Goal: Navigation & Orientation: Understand site structure

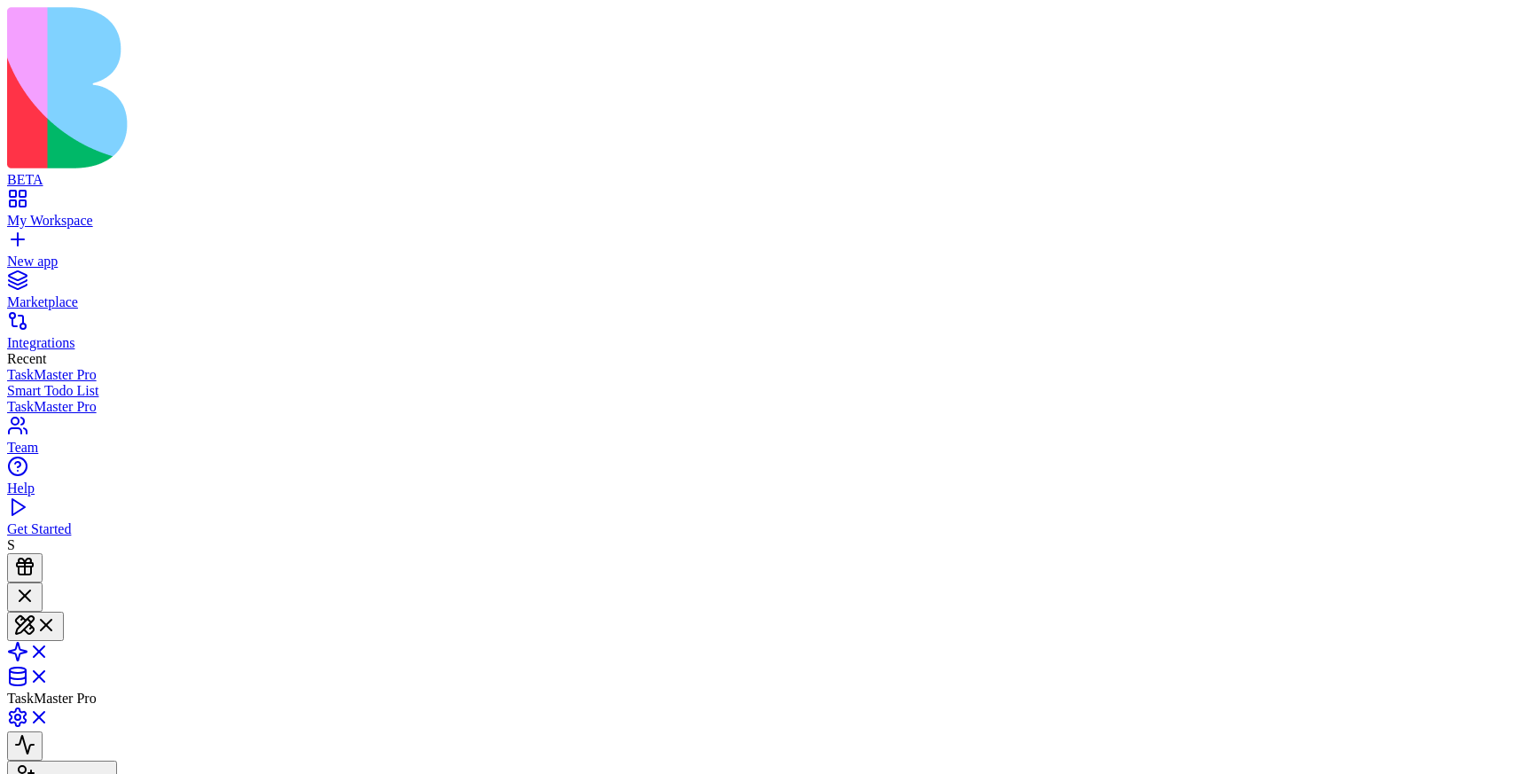
scroll to position [349, 0]
click at [64, 612] on button at bounding box center [35, 626] width 57 height 29
click at [50, 650] on link at bounding box center [28, 657] width 43 height 15
click at [50, 675] on link at bounding box center [28, 682] width 43 height 15
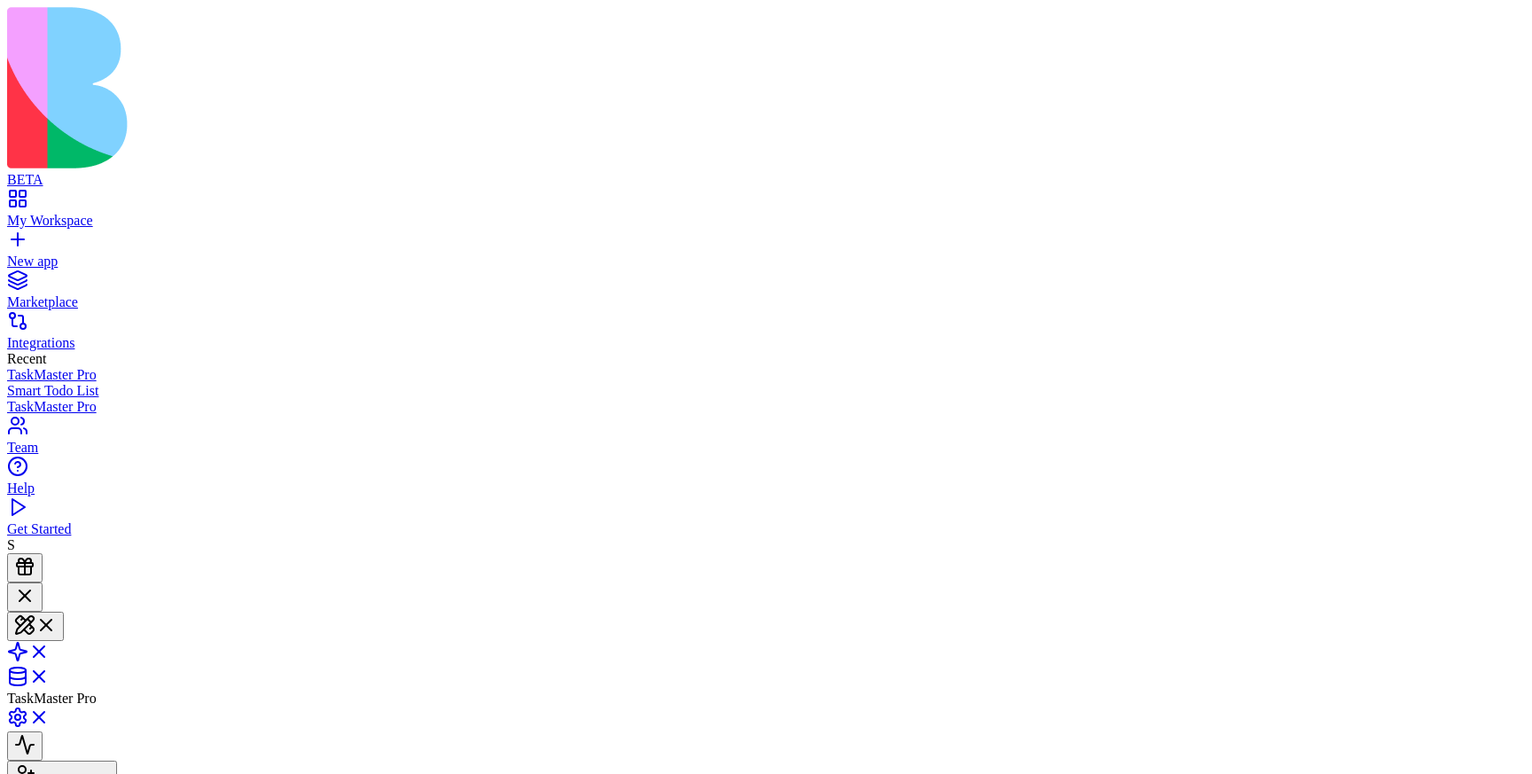
scroll to position [349, 0]
click at [50, 650] on link at bounding box center [28, 657] width 43 height 15
click at [50, 621] on link at bounding box center [28, 628] width 43 height 15
